Goal: Task Accomplishment & Management: Use online tool/utility

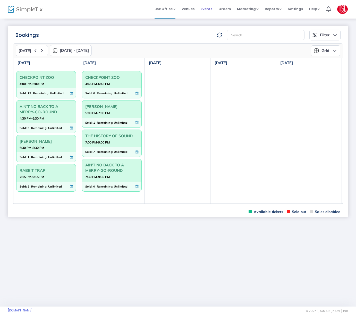
click at [210, 8] on span "Events" at bounding box center [207, 8] width 12 height 13
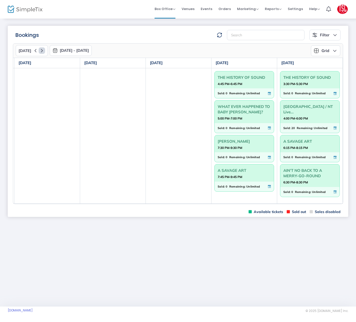
click at [40, 50] on icon at bounding box center [42, 50] width 6 height 6
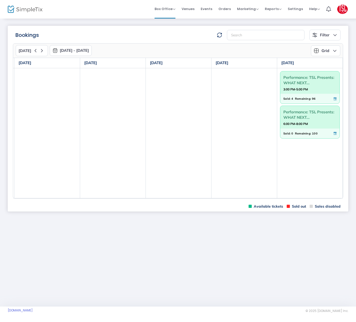
scroll to position [0, 0]
